Goal: Information Seeking & Learning: Learn about a topic

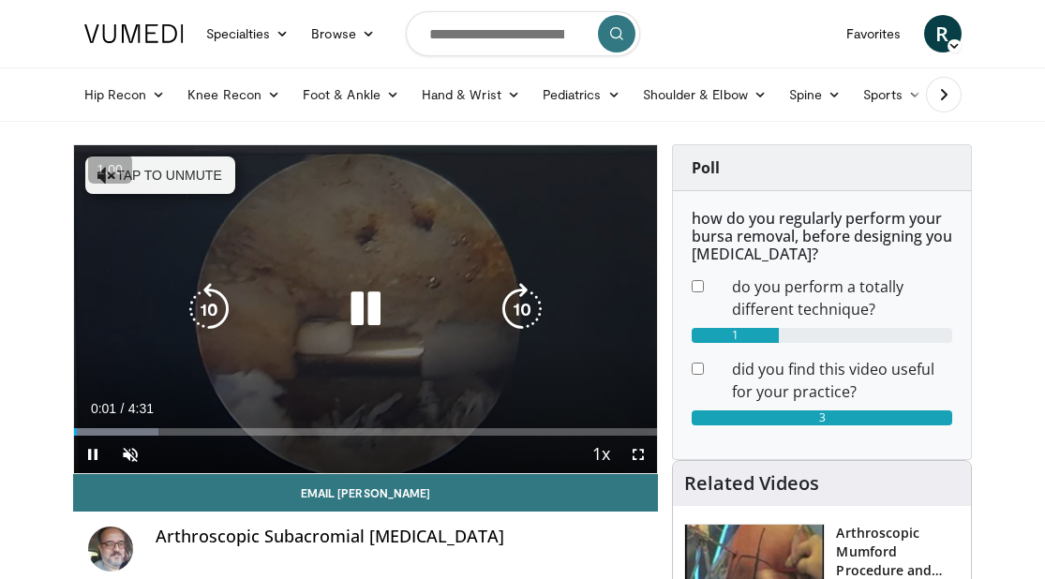
click at [136, 169] on button "Tap to unmute" at bounding box center [160, 176] width 150 height 38
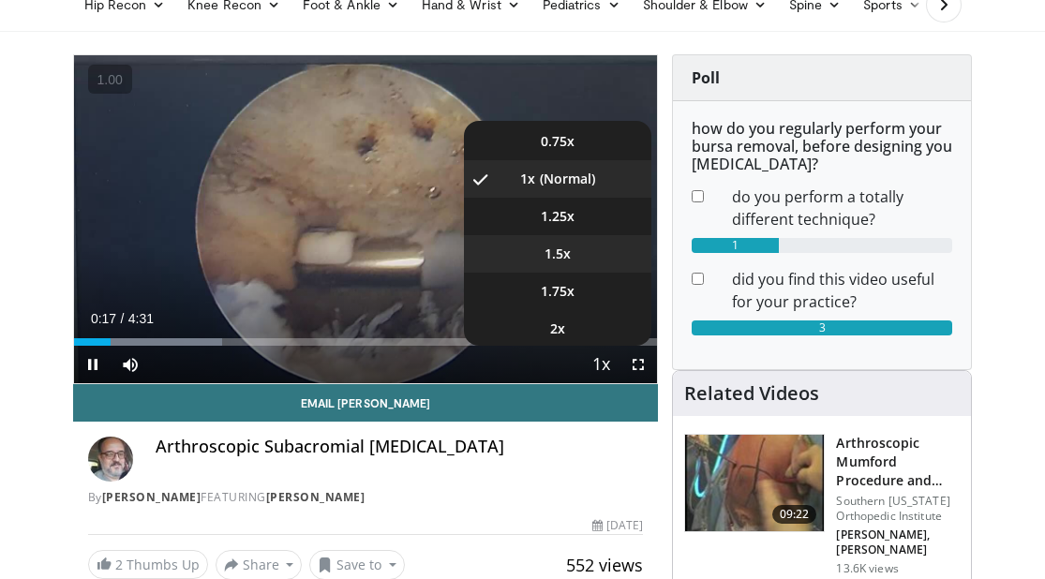
scroll to position [75, 0]
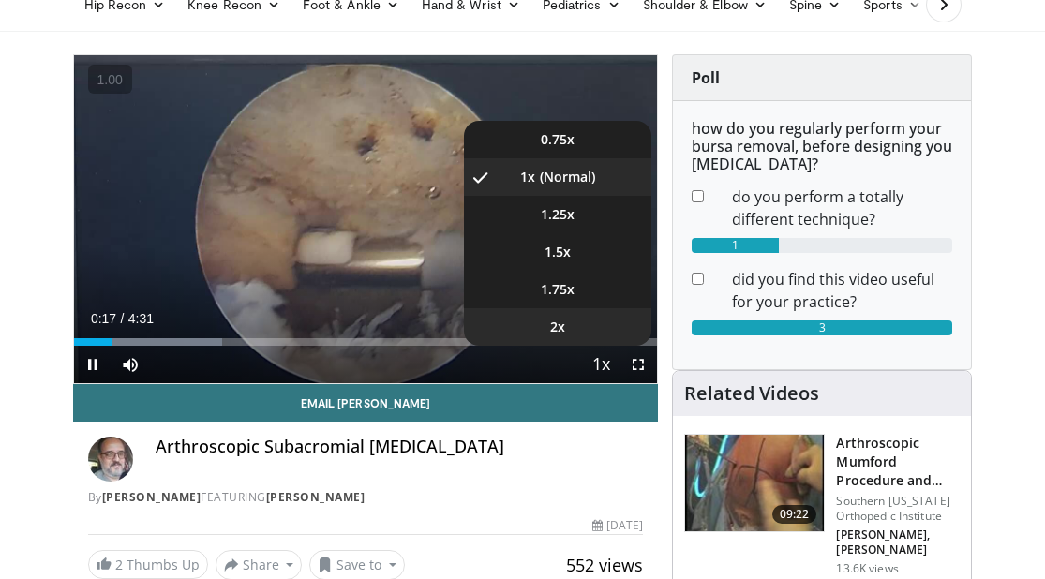
click at [601, 323] on li "2x" at bounding box center [558, 327] width 188 height 38
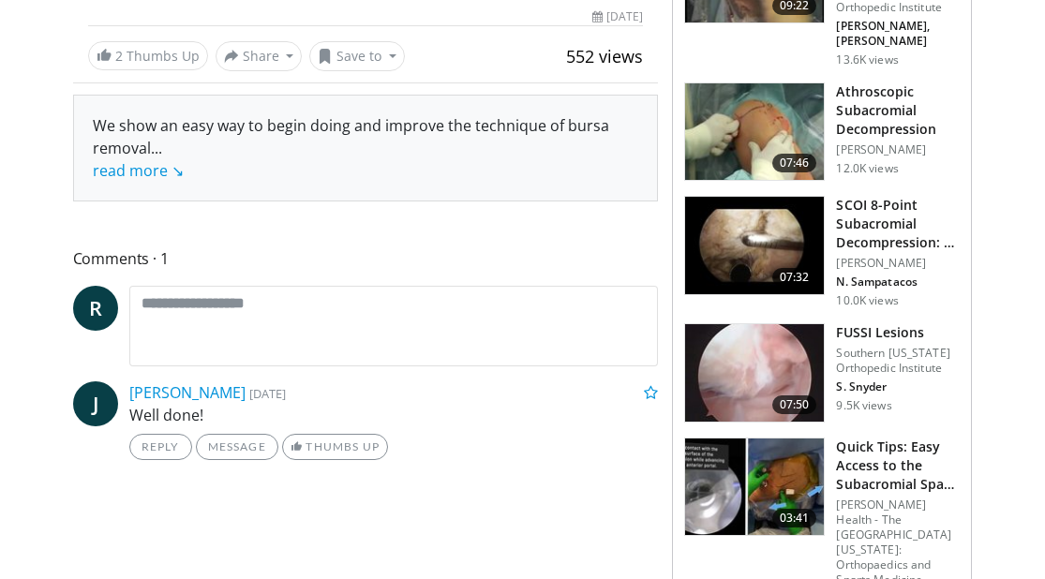
scroll to position [584, 0]
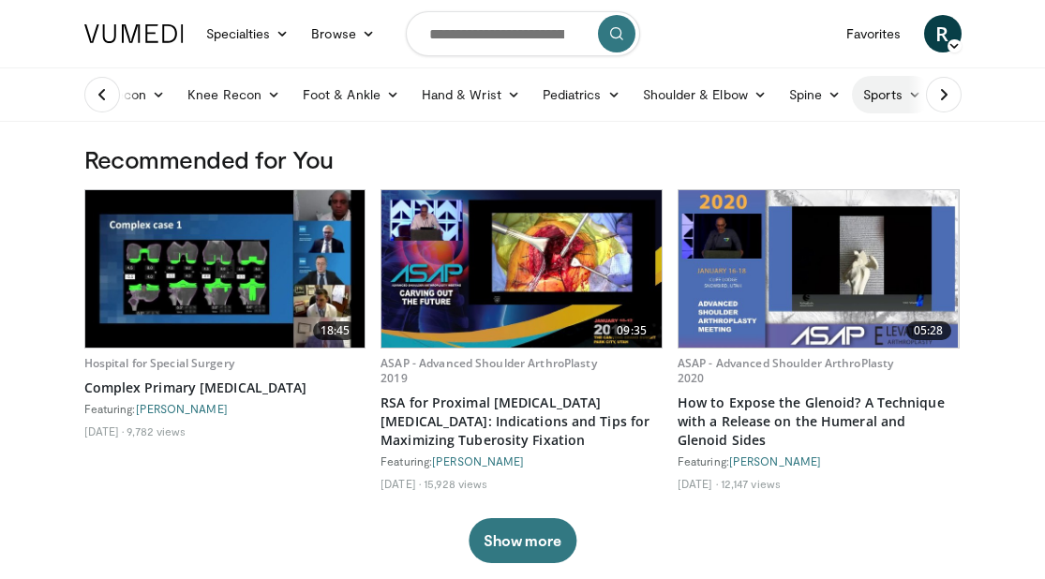
click at [901, 93] on link "Sports" at bounding box center [892, 95] width 81 height 38
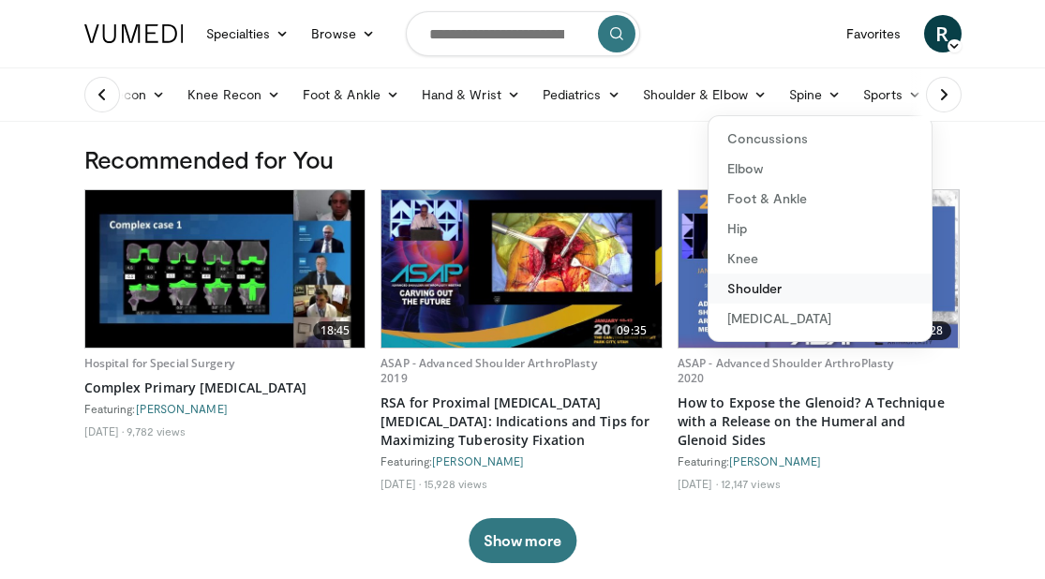
click at [751, 287] on link "Shoulder" at bounding box center [820, 289] width 223 height 30
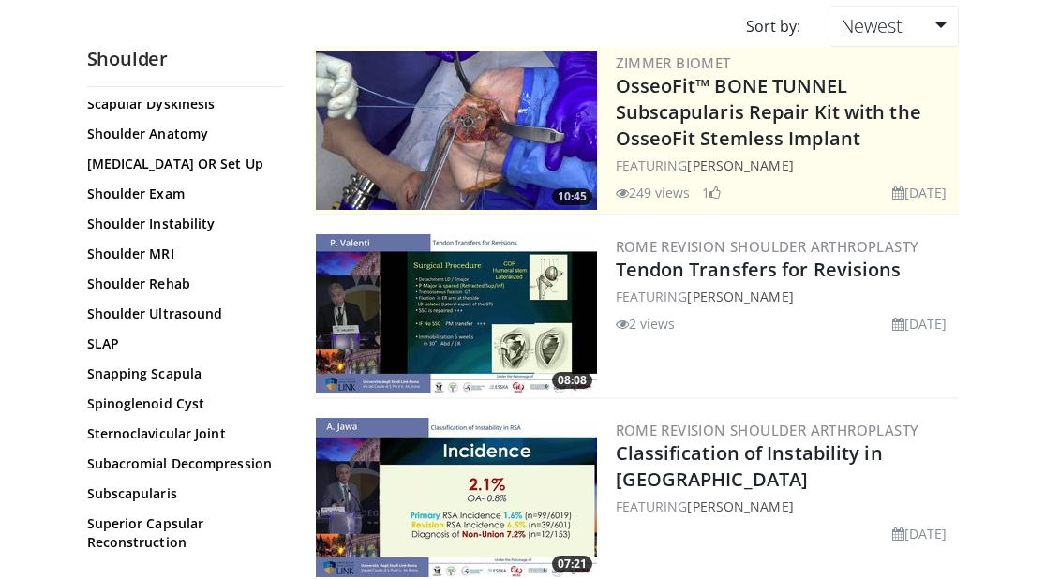
scroll to position [1410, 0]
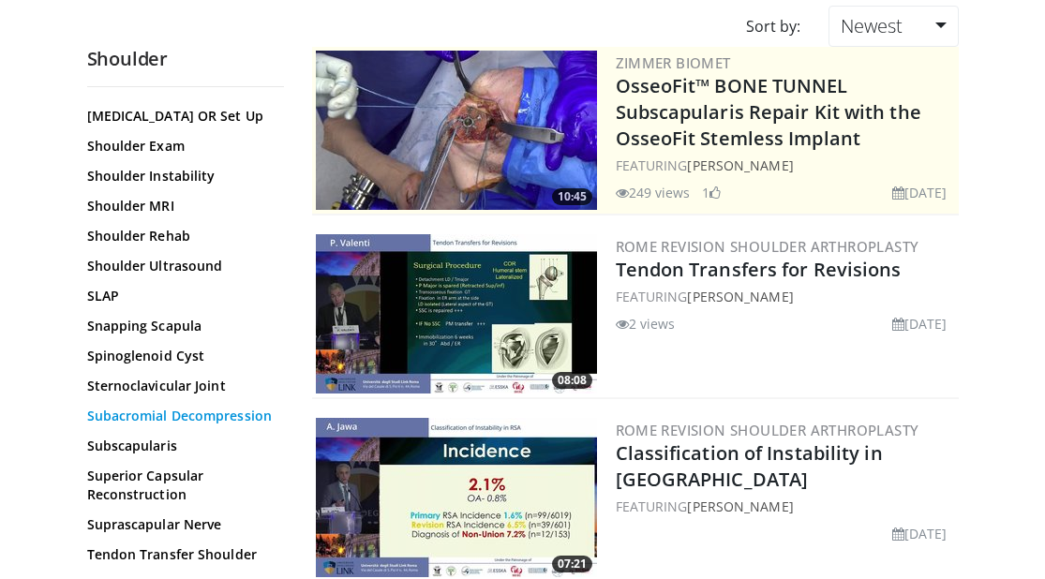
click at [227, 423] on link "Subacromial Decompression" at bounding box center [181, 416] width 188 height 19
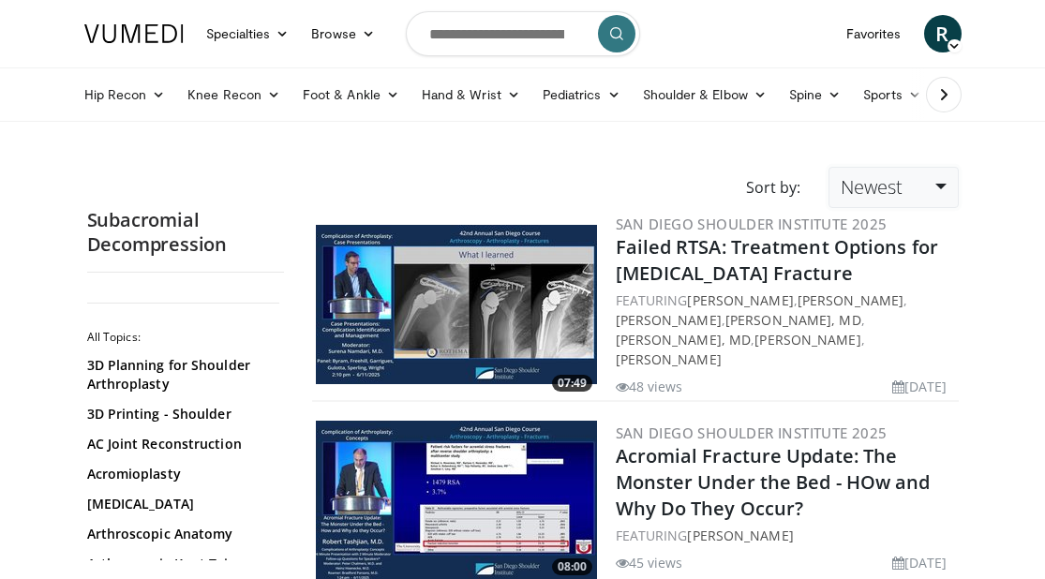
click at [939, 190] on link "Newest" at bounding box center [893, 187] width 129 height 41
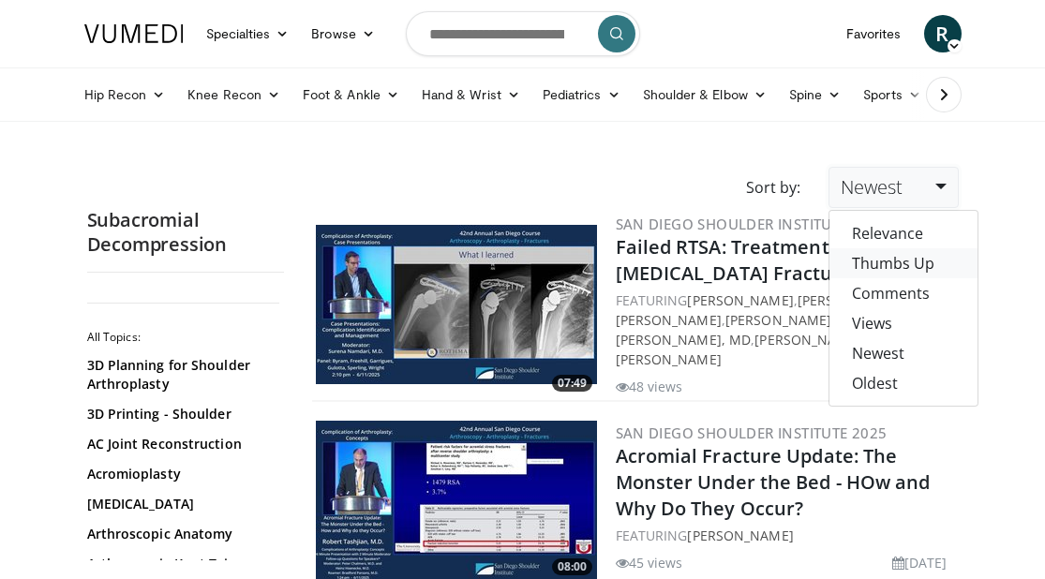
click at [921, 261] on link "Thumbs Up" at bounding box center [904, 263] width 148 height 30
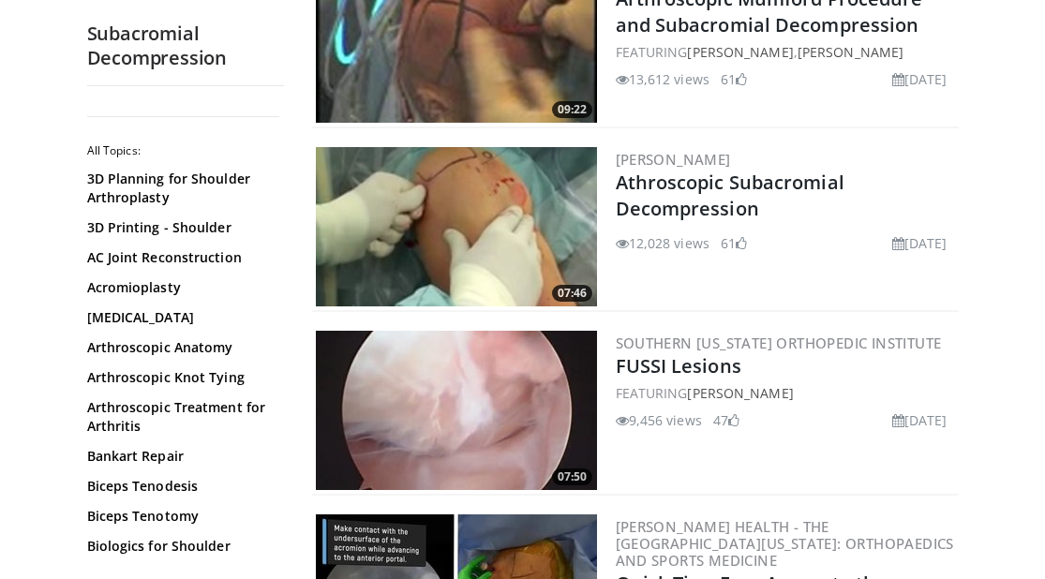
scroll to position [452, 0]
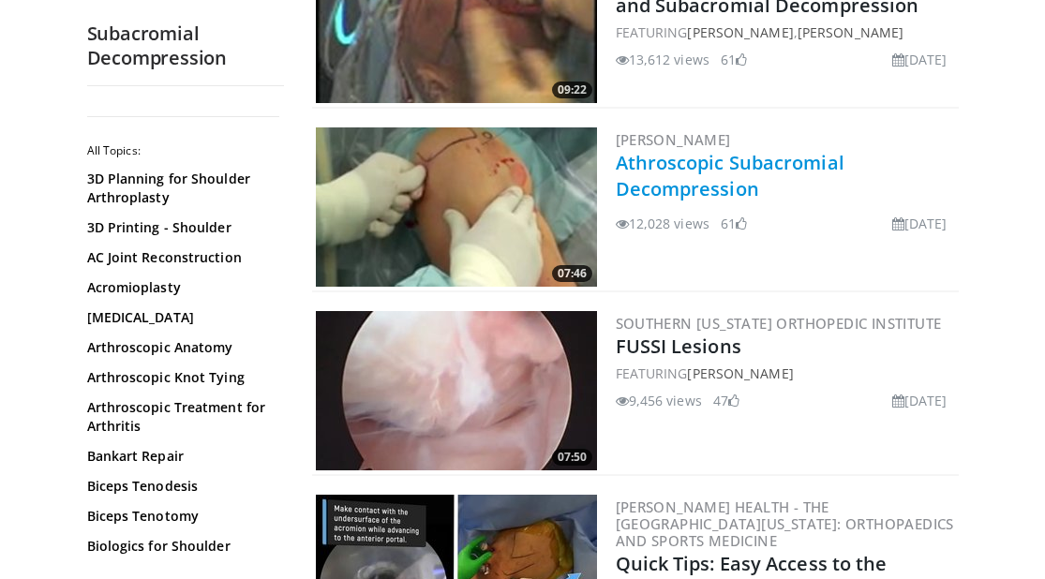
click at [800, 165] on link "Athroscopic Subacromial Decompression" at bounding box center [730, 176] width 229 height 52
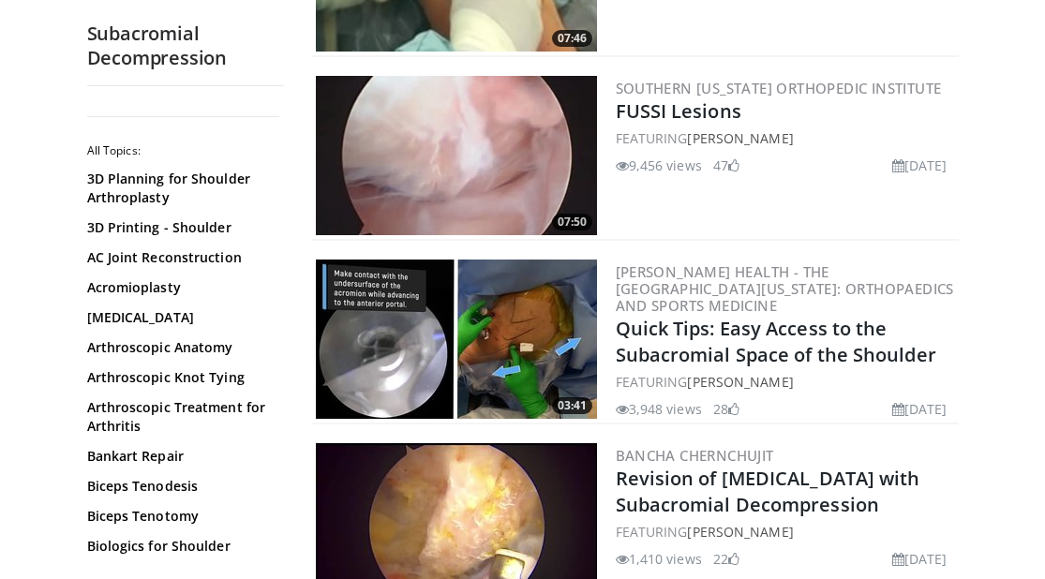
scroll to position [697, 0]
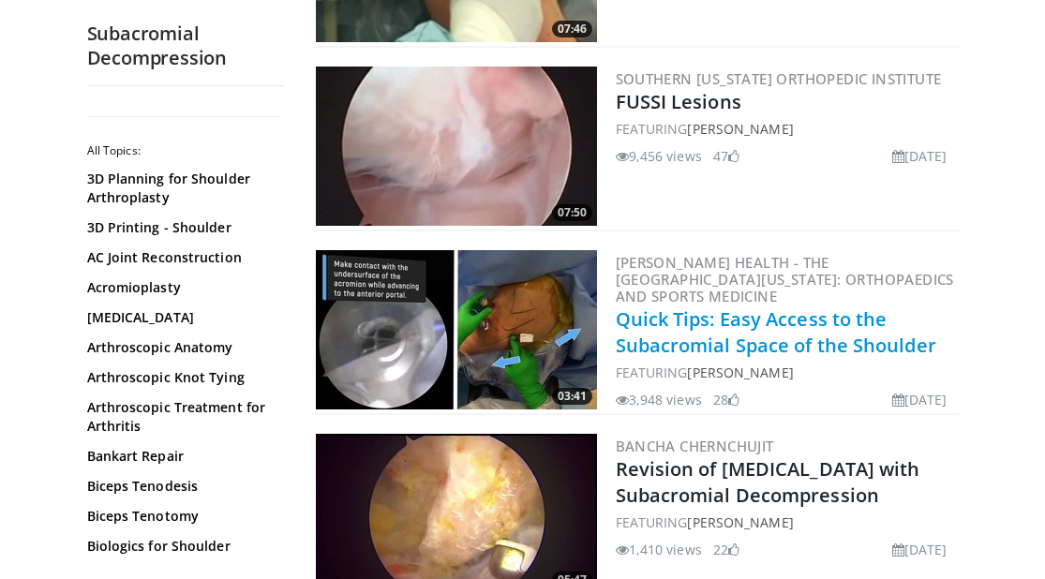
click at [907, 346] on link "Quick Tips: Easy Access to the Subacromial Space of the Shoulder" at bounding box center [776, 333] width 321 height 52
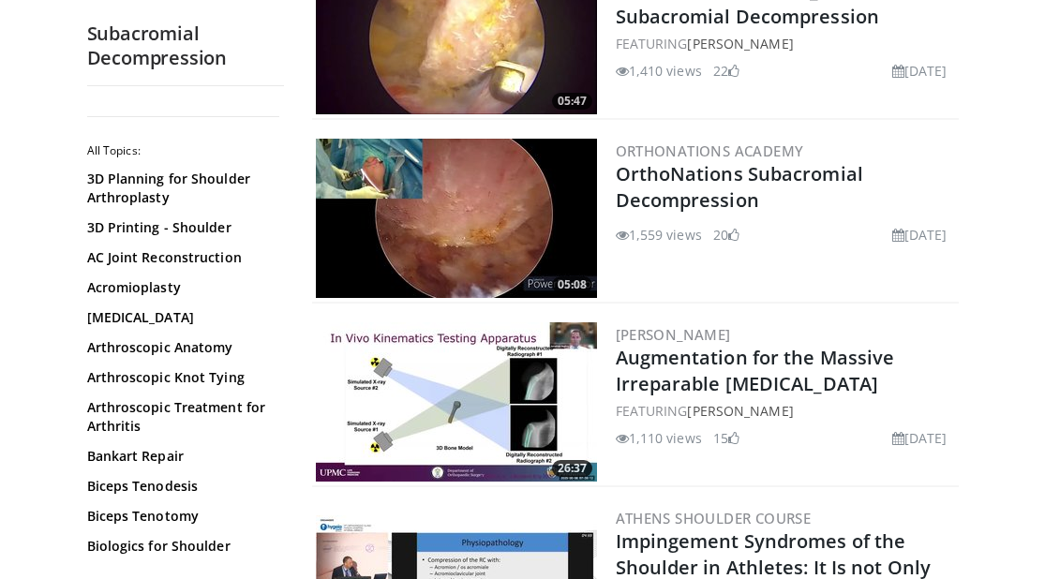
scroll to position [1190, 0]
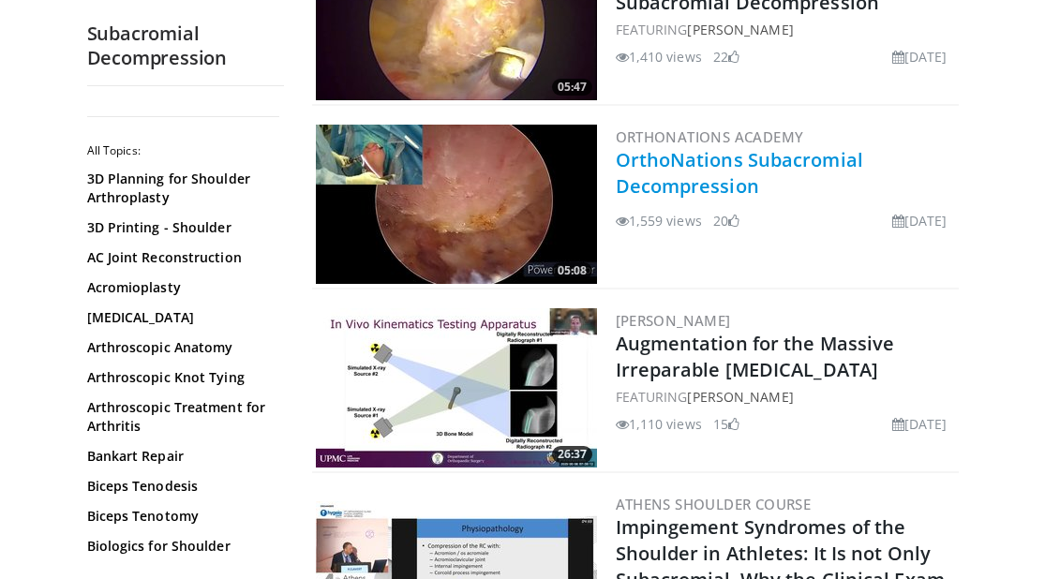
click at [767, 161] on link "OrthoNations Subacromial Decompression" at bounding box center [740, 173] width 248 height 52
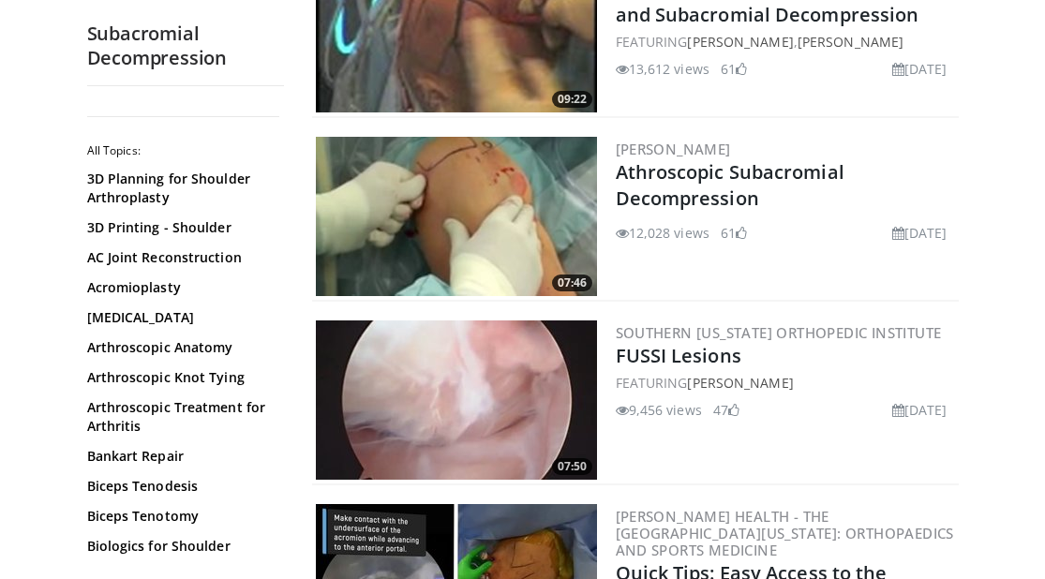
scroll to position [347, 0]
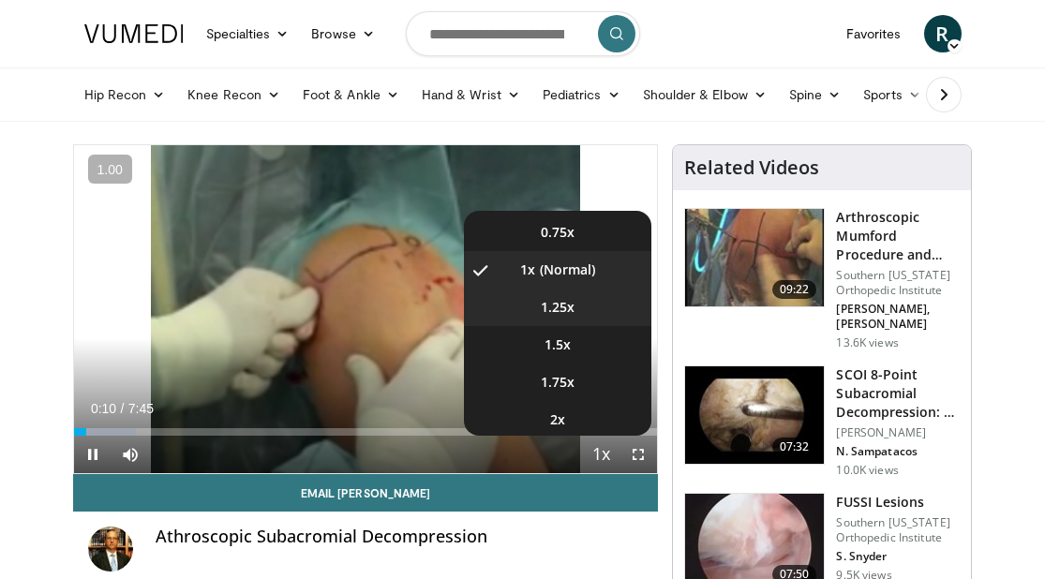
scroll to position [75, 0]
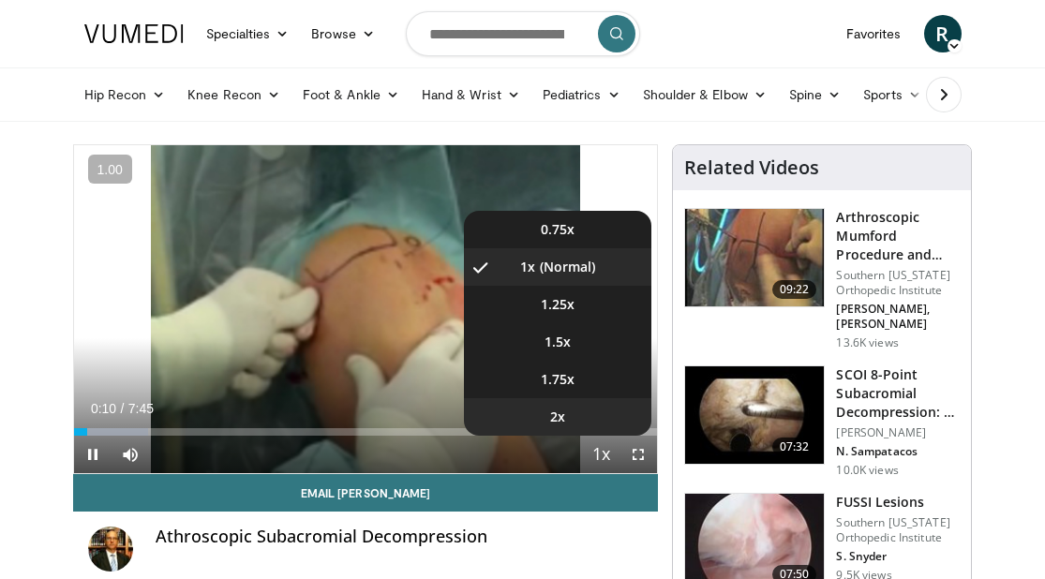
click at [585, 415] on li "2x" at bounding box center [558, 417] width 188 height 38
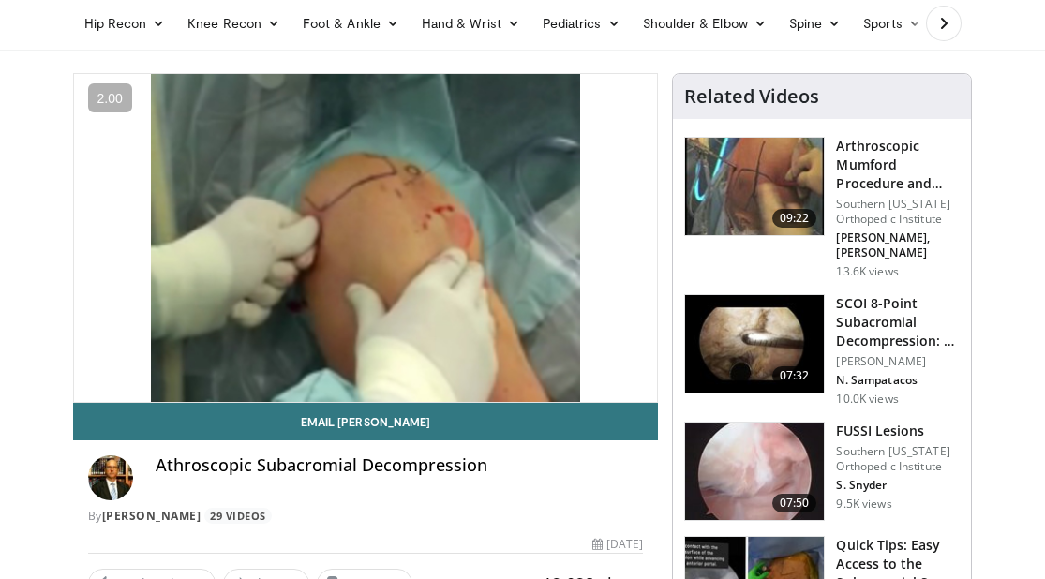
scroll to position [0, 0]
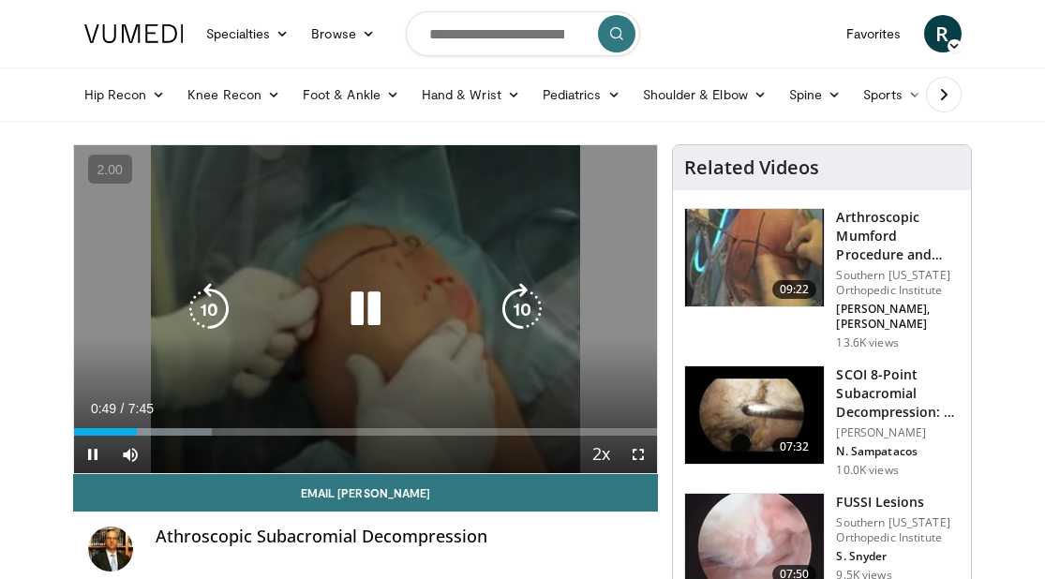
click at [364, 304] on icon "Video Player" at bounding box center [365, 309] width 53 height 53
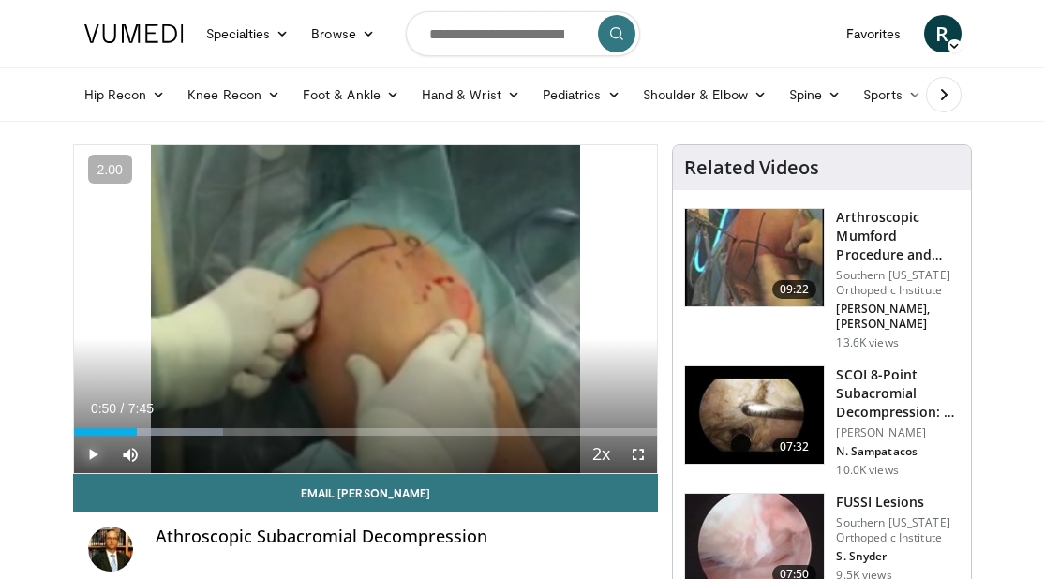
click at [87, 454] on span "Video Player" at bounding box center [93, 455] width 38 height 38
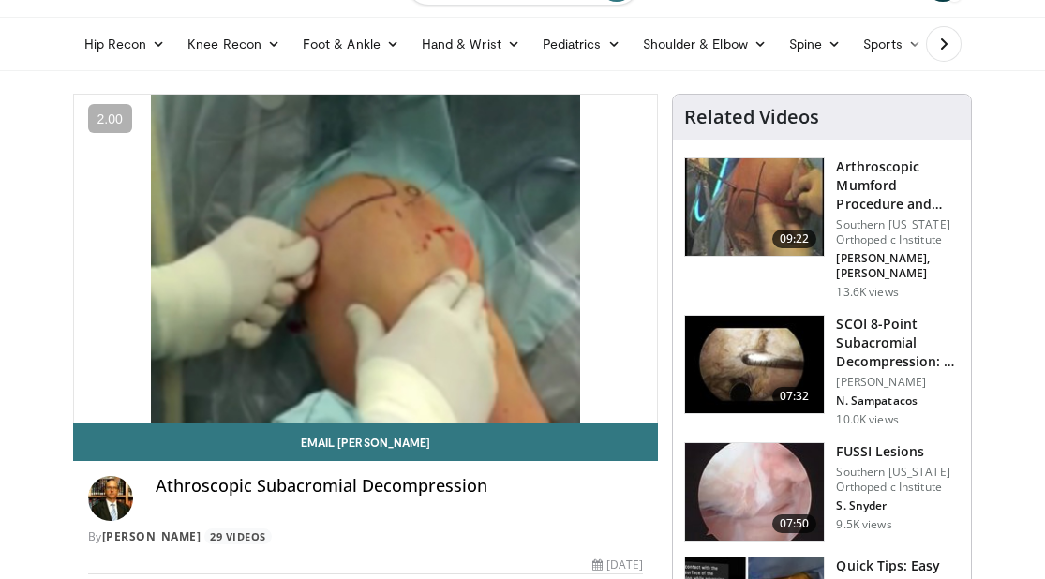
scroll to position [49, 0]
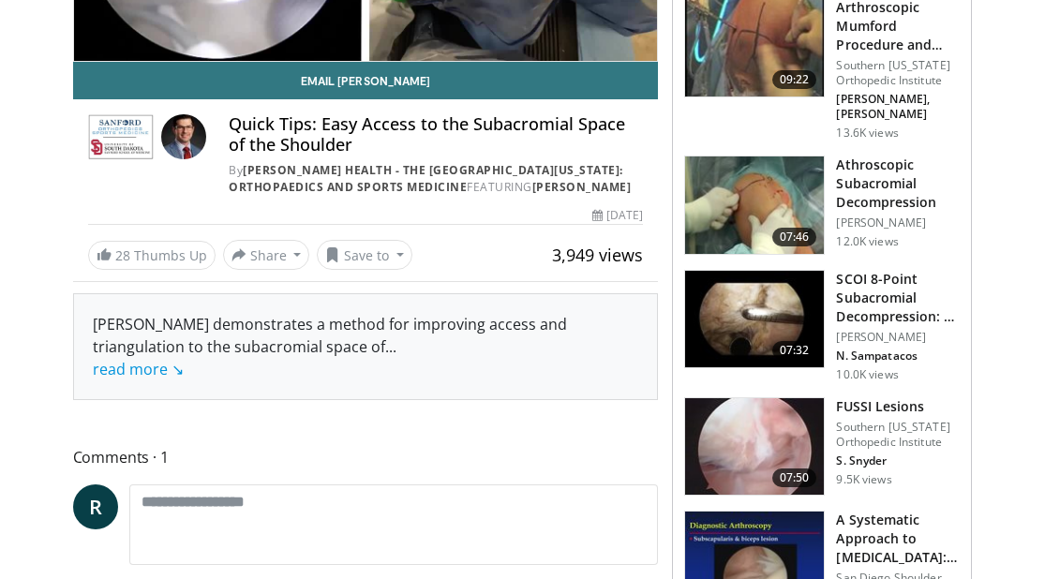
scroll to position [115, 0]
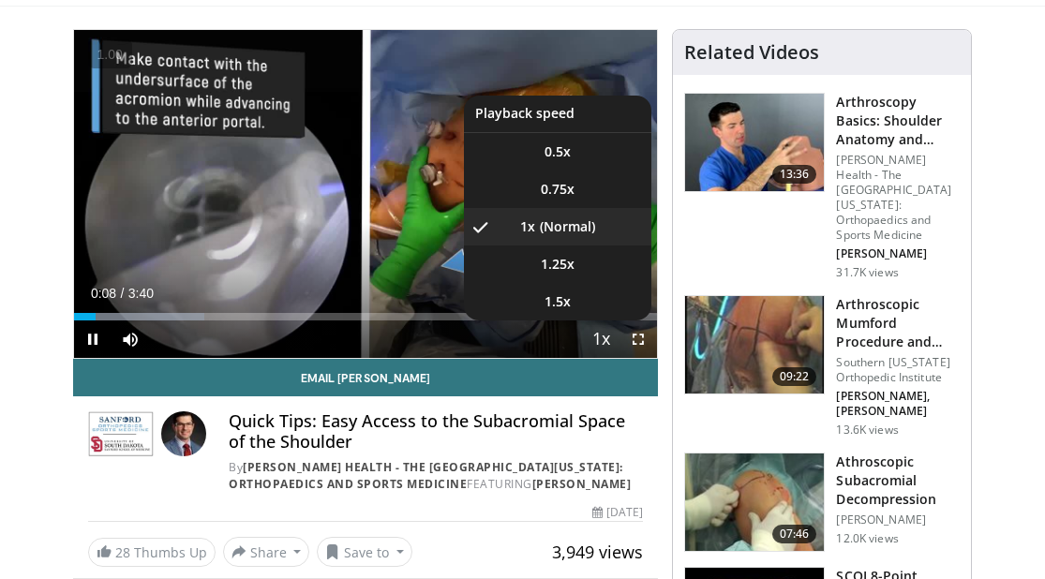
click at [606, 339] on span "Video Player" at bounding box center [601, 341] width 26 height 38
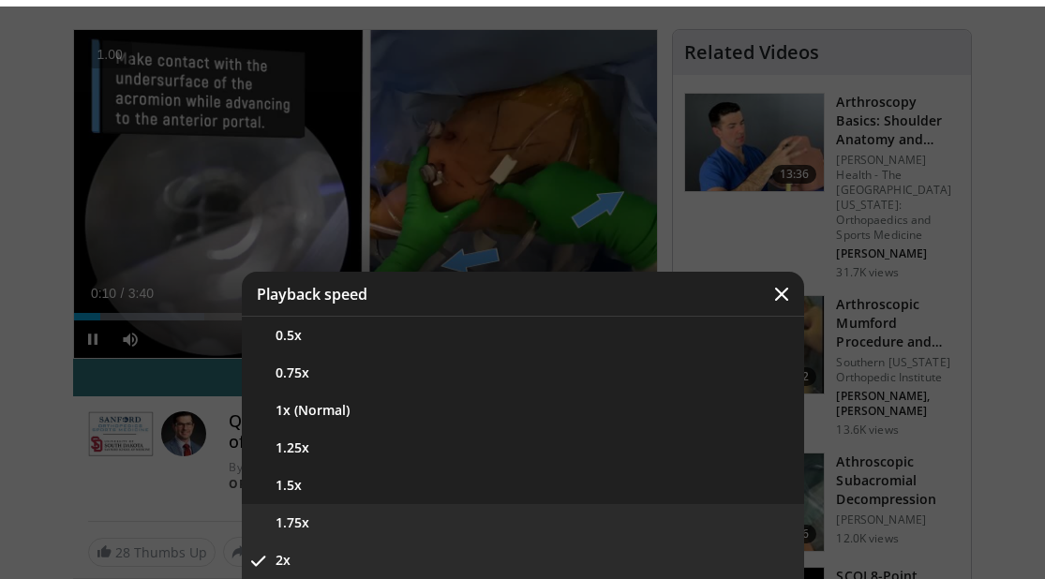
click at [462, 507] on button "1.75x" at bounding box center [523, 523] width 563 height 38
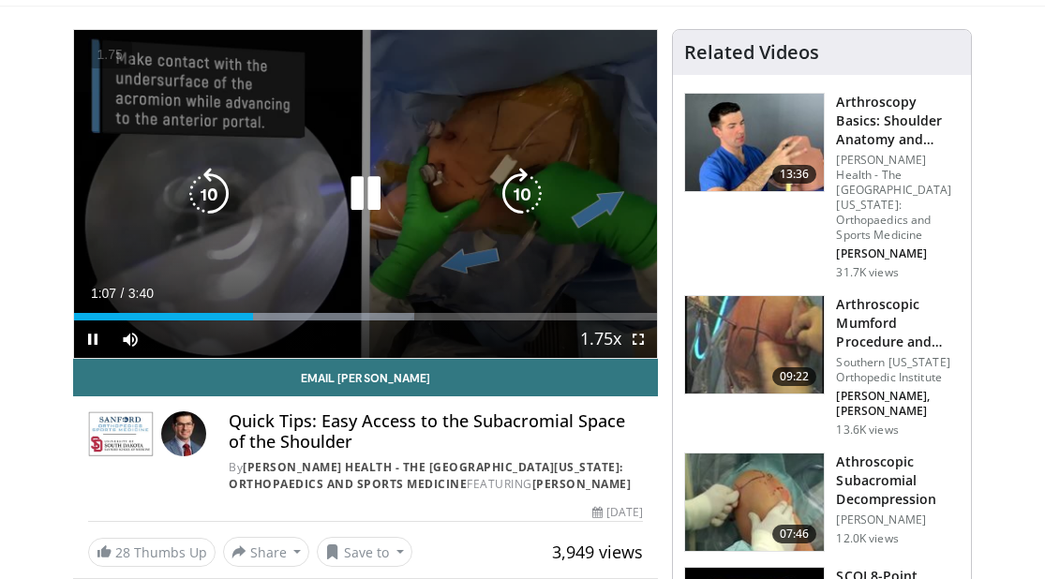
click at [380, 197] on icon "Video Player" at bounding box center [365, 194] width 53 height 53
click at [374, 186] on icon "Video Player" at bounding box center [365, 194] width 53 height 53
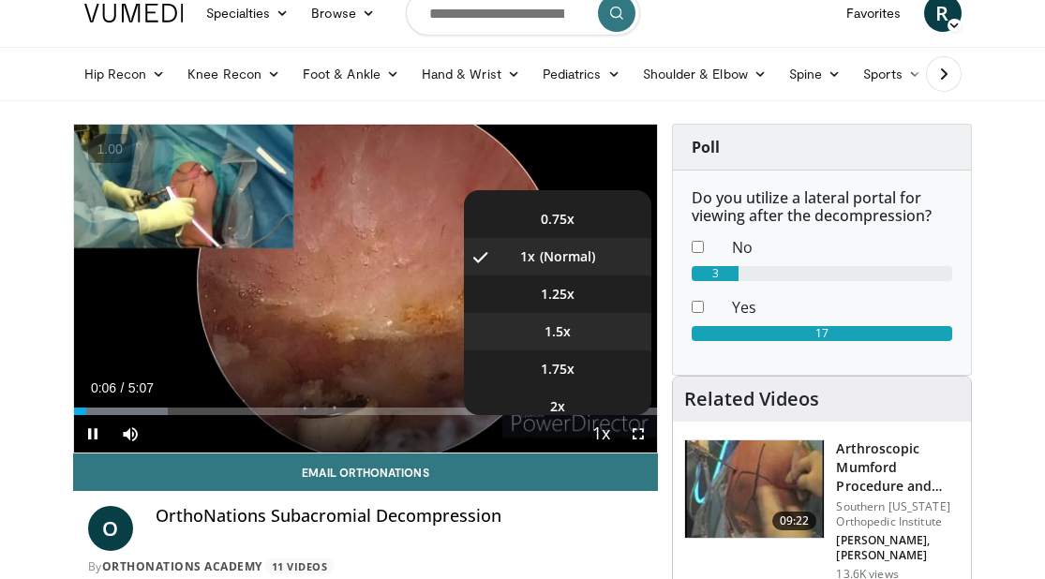
scroll to position [68, 0]
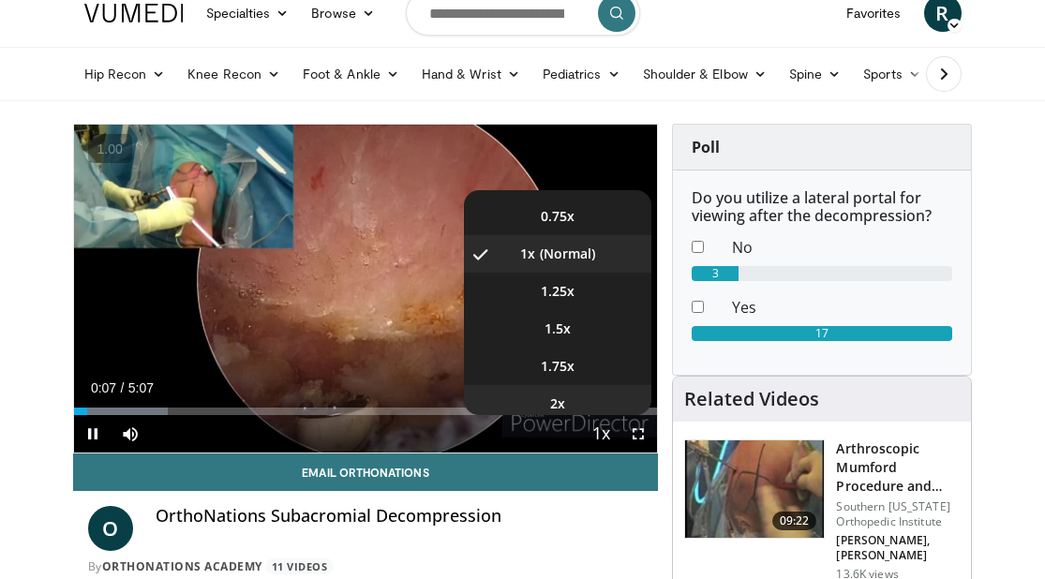
click at [579, 406] on li "2x" at bounding box center [558, 404] width 188 height 38
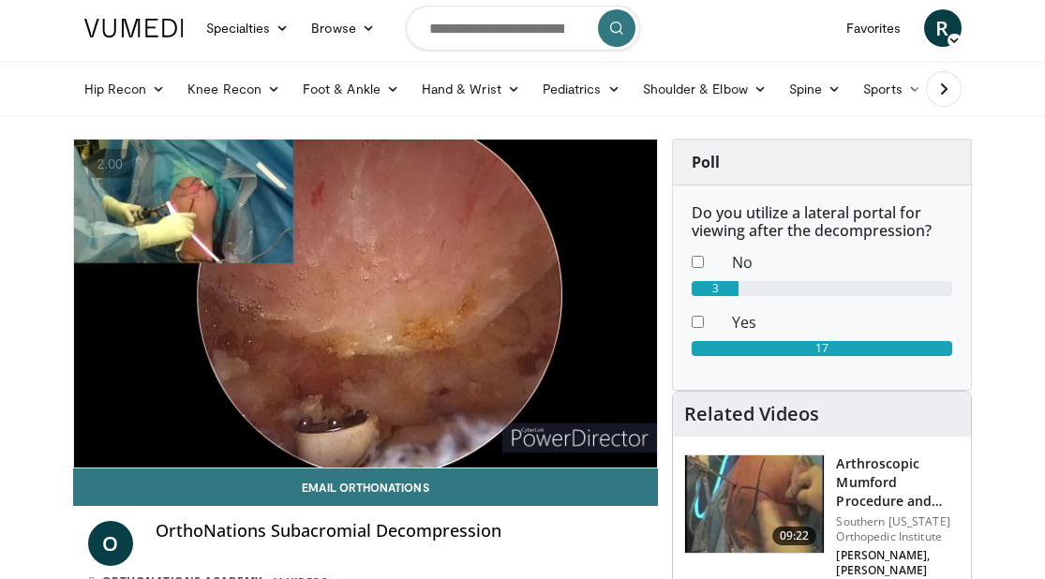
scroll to position [0, 0]
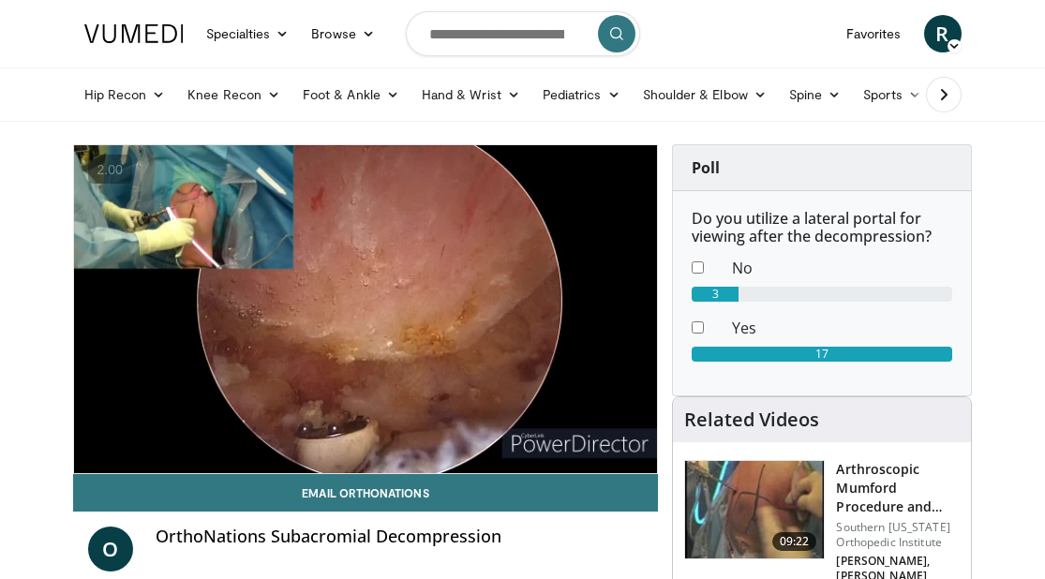
click at [582, 436] on button "Playback Rate" at bounding box center [601, 455] width 38 height 38
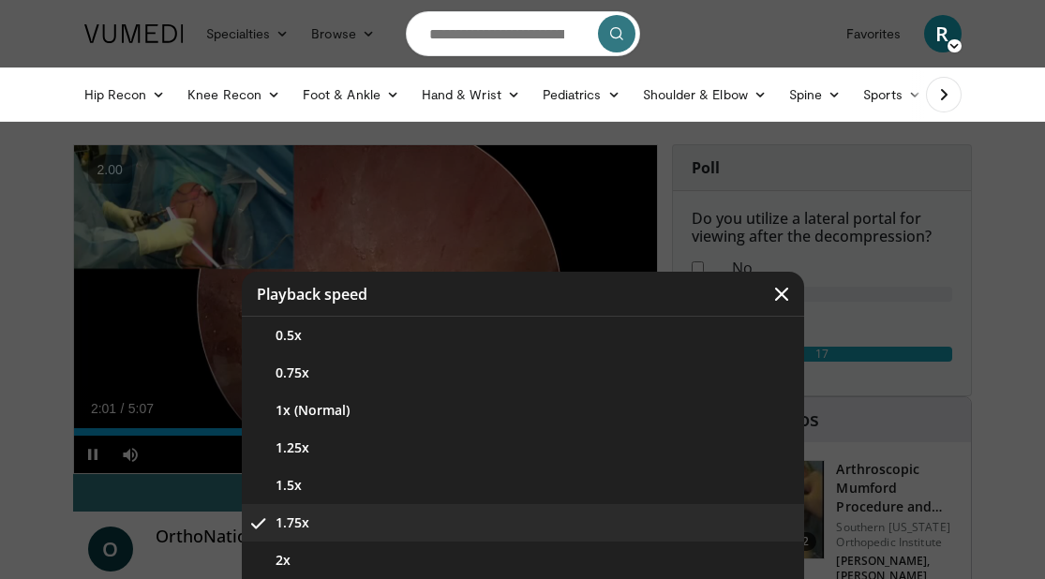
click at [27, 435] on div "Video Player" at bounding box center [522, 289] width 1045 height 579
click at [782, 299] on icon "Video Player" at bounding box center [782, 294] width 19 height 19
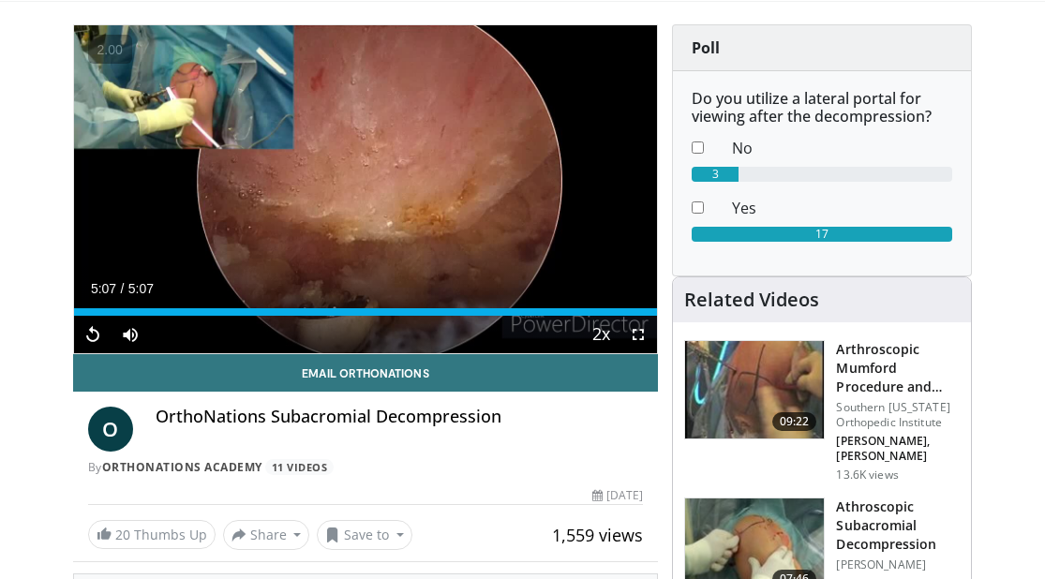
scroll to position [29, 0]
